Goal: Navigation & Orientation: Find specific page/section

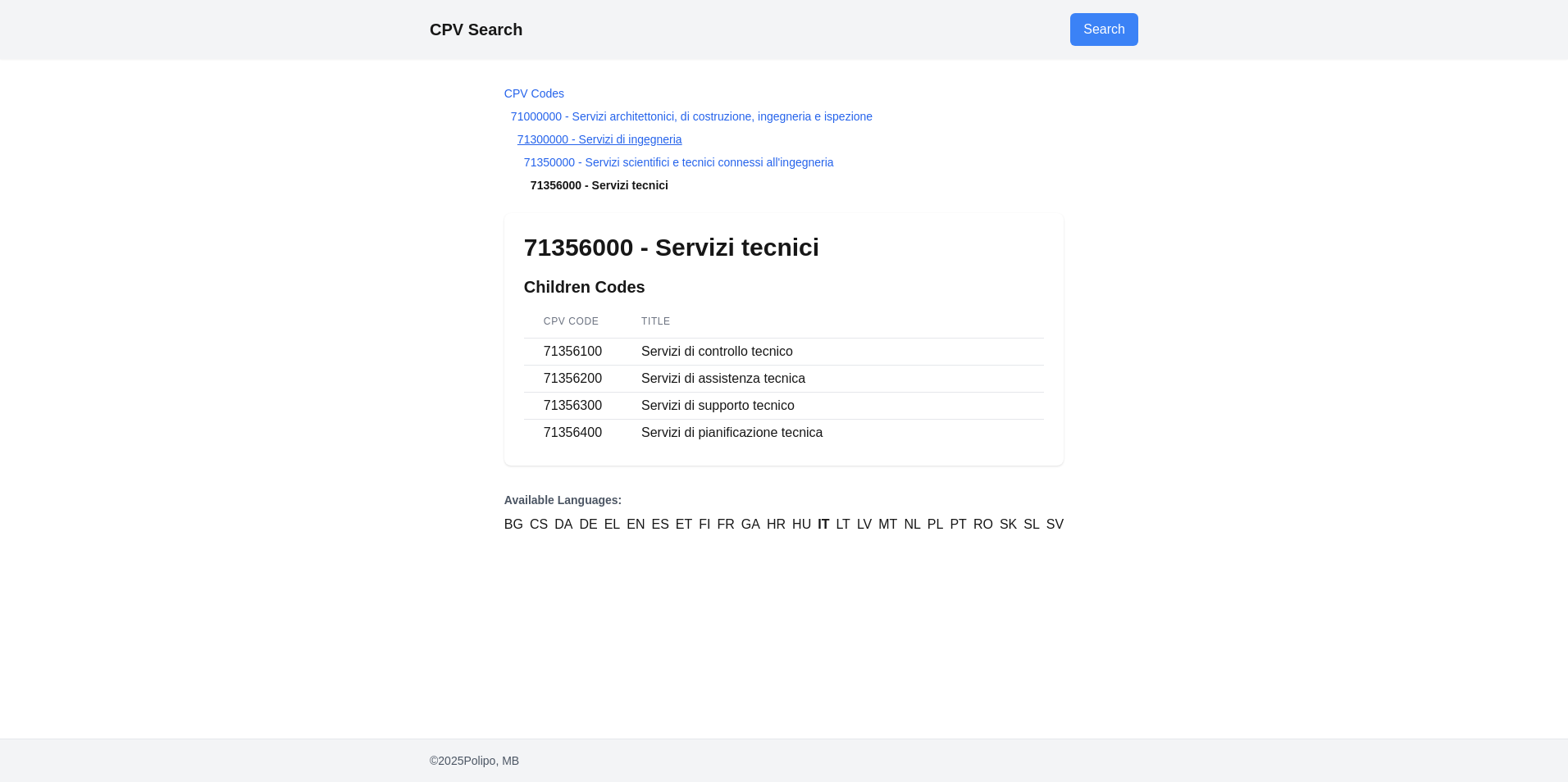
click at [673, 133] on link "71300000 - Servizi di ingegneria" at bounding box center [600, 138] width 165 height 13
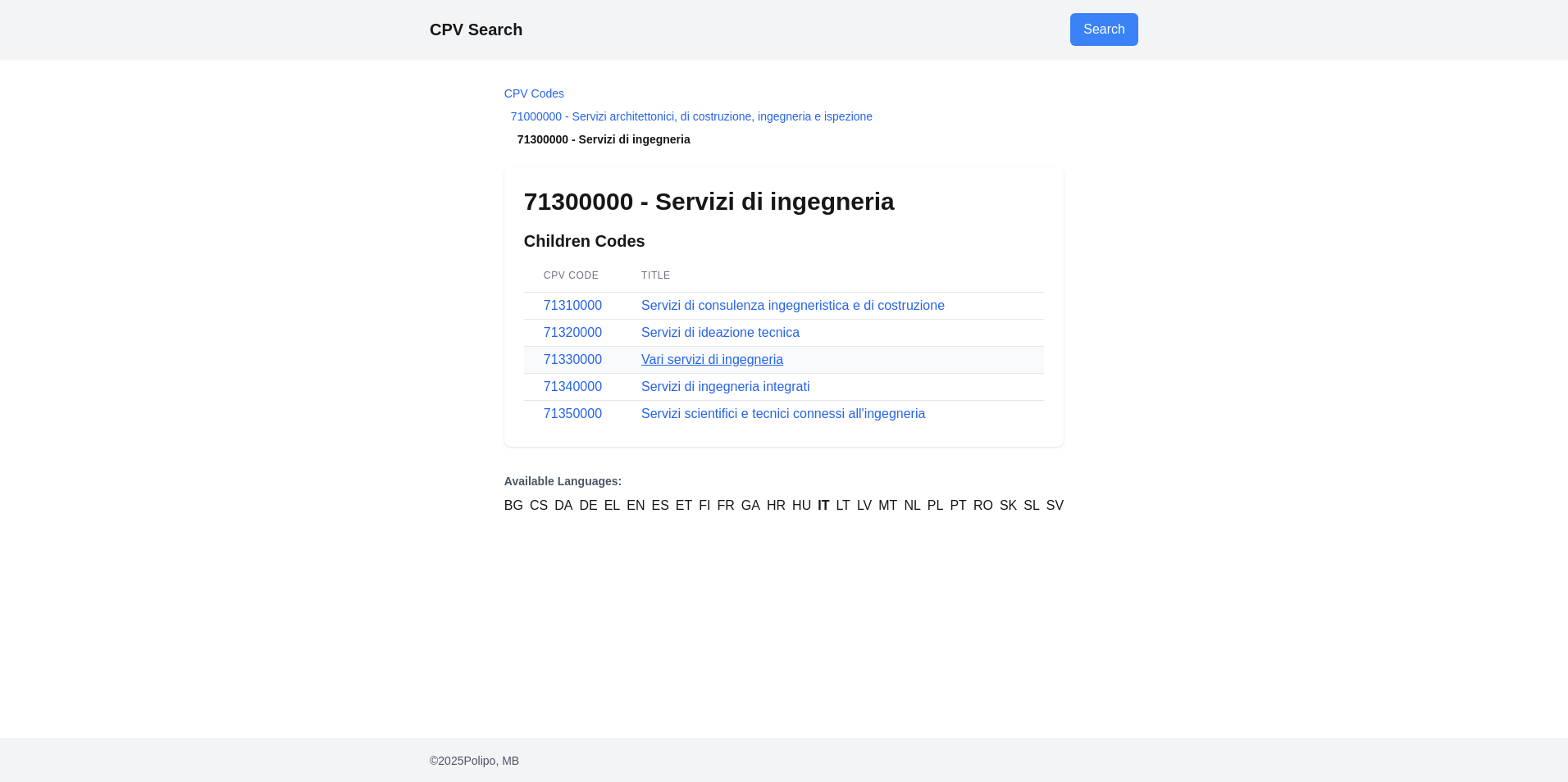
click at [710, 357] on link "Vari servizi di ingegneria" at bounding box center [711, 359] width 142 height 14
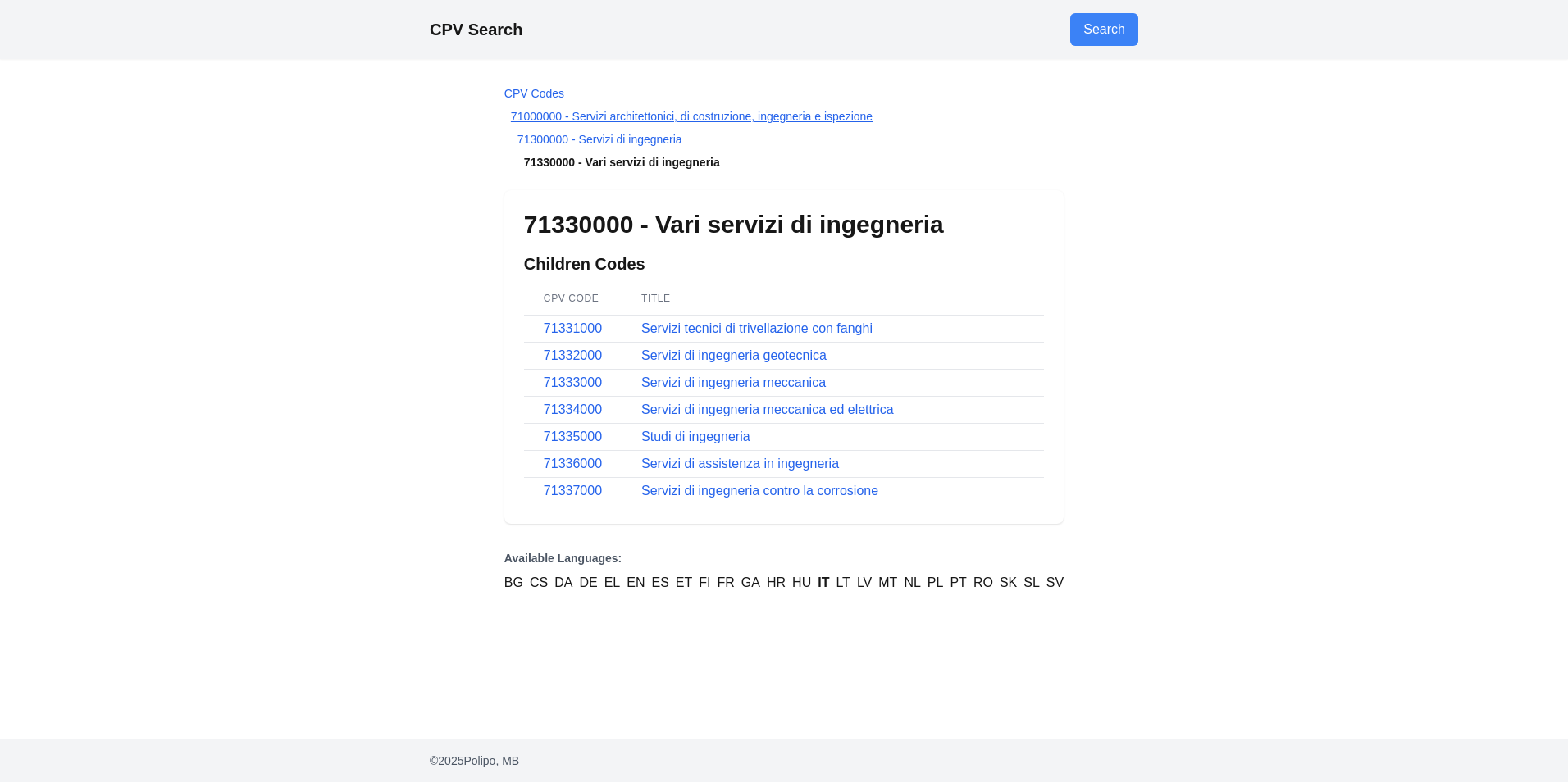
click at [641, 118] on link "71000000 - Servizi architettonici, di costruzione, ingegneria e ispezione" at bounding box center [692, 116] width 361 height 13
